Goal: Share content

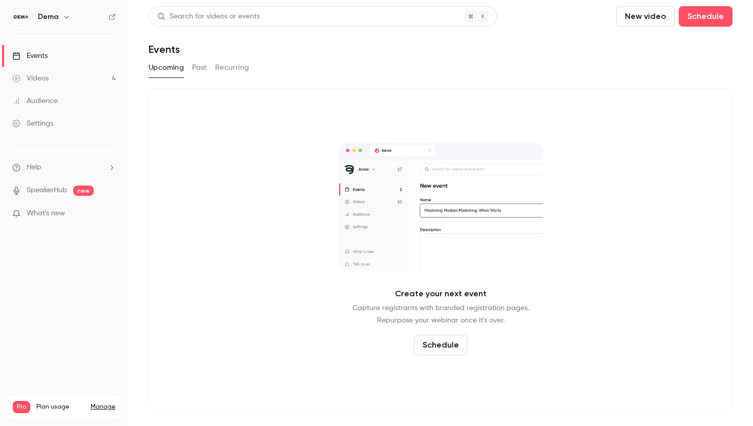
click at [48, 71] on link "Videos 4" at bounding box center [64, 78] width 128 height 23
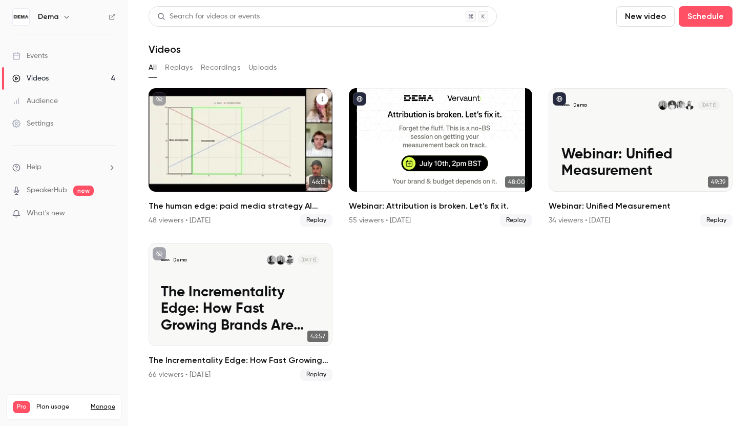
click at [320, 98] on icon "The human edge: paid media strategy AI can’t replace" at bounding box center [322, 99] width 6 height 6
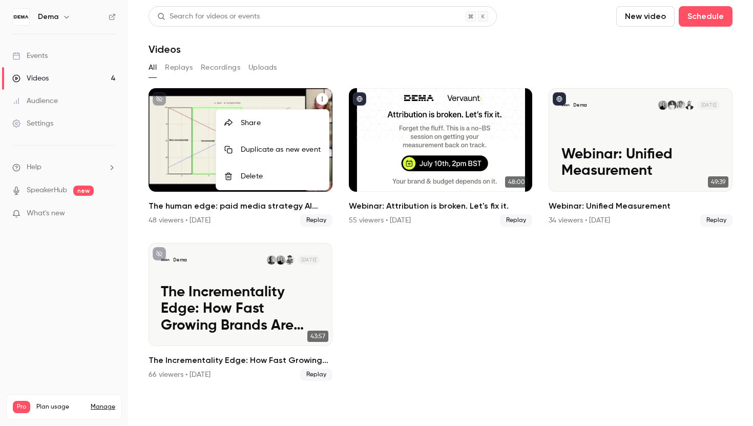
click at [280, 124] on div "Share" at bounding box center [281, 123] width 80 height 10
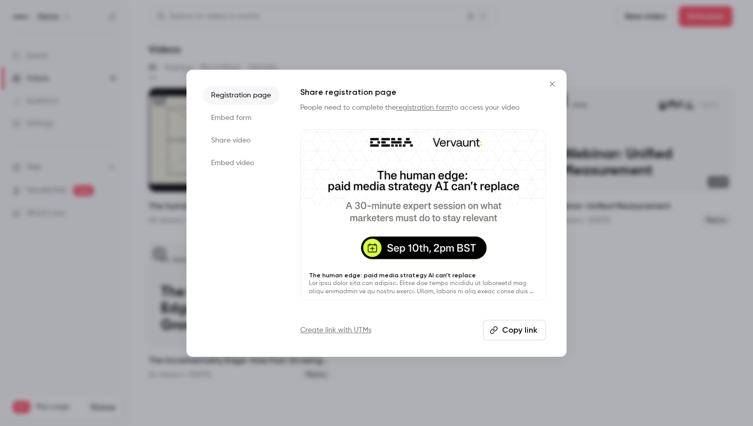
click at [243, 143] on li "Share video" at bounding box center [241, 140] width 77 height 18
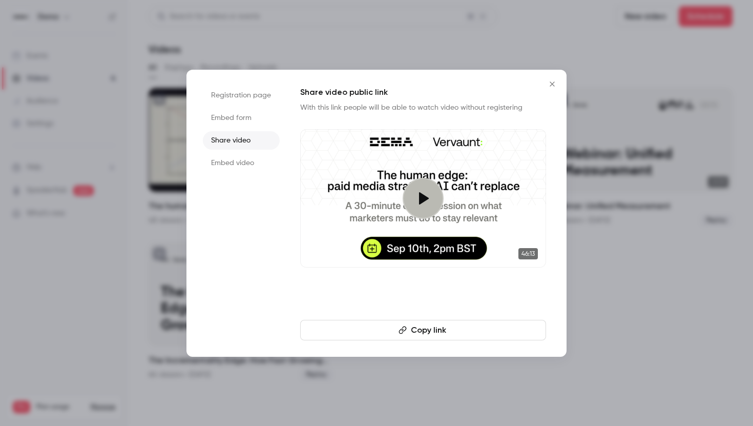
click at [421, 328] on button "Copy link" at bounding box center [423, 330] width 246 height 20
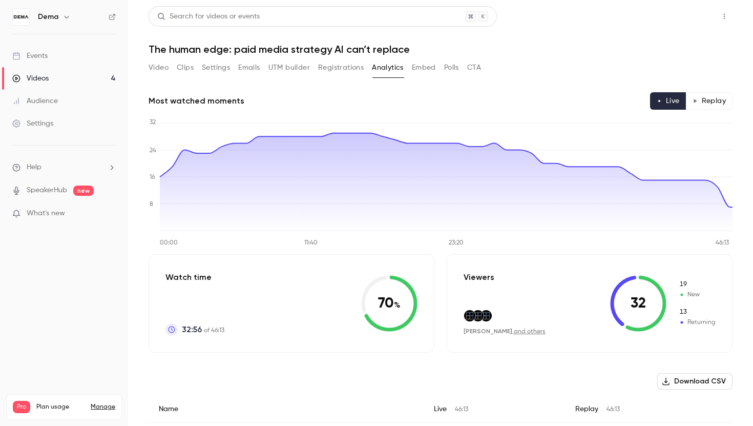
click at [693, 21] on button "Share" at bounding box center [687, 16] width 40 height 20
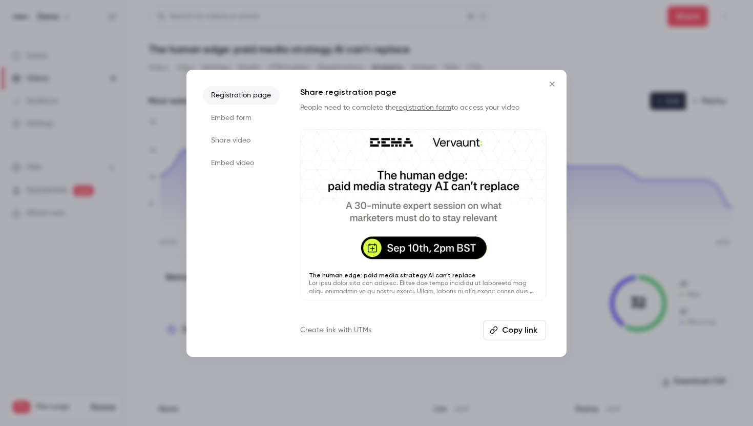
click at [224, 138] on li "Share video" at bounding box center [241, 140] width 77 height 18
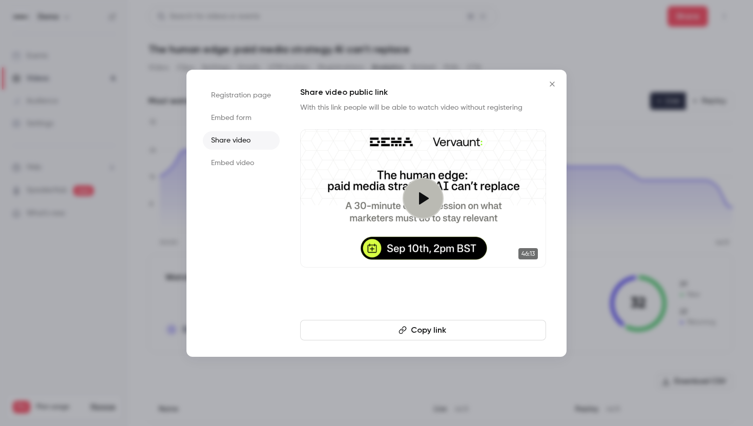
click at [417, 331] on button "Copy link" at bounding box center [423, 330] width 246 height 20
